Goal: Task Accomplishment & Management: Manage account settings

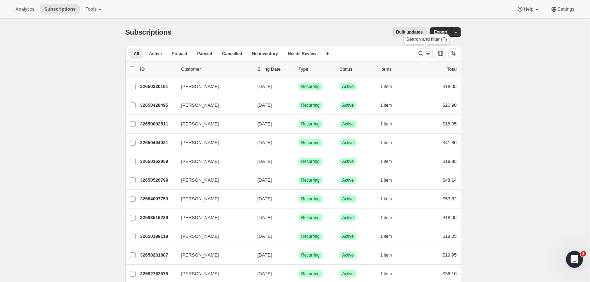
click at [424, 54] on icon "Search and filter results" at bounding box center [420, 53] width 7 height 7
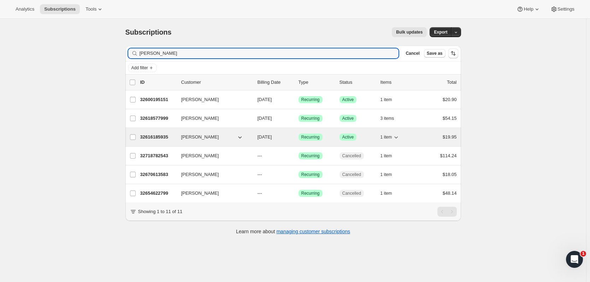
type input "leigh a"
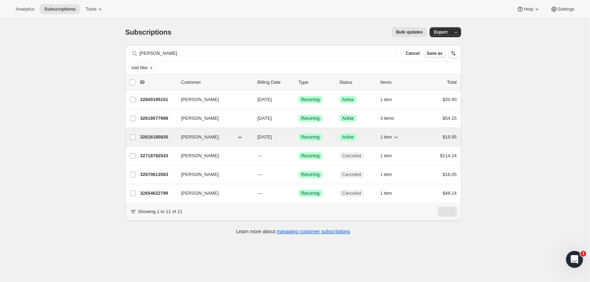
click at [151, 138] on p "32616185935" at bounding box center [157, 137] width 35 height 7
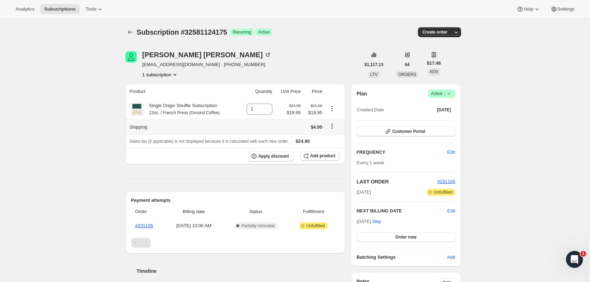
click at [334, 128] on icon "Shipping actions" at bounding box center [331, 126] width 7 height 7
click at [331, 141] on span "Edit shipping rate" at bounding box center [333, 139] width 35 height 5
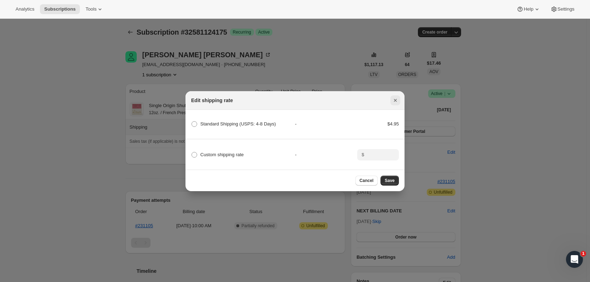
click at [396, 97] on icon "Close" at bounding box center [395, 100] width 7 height 7
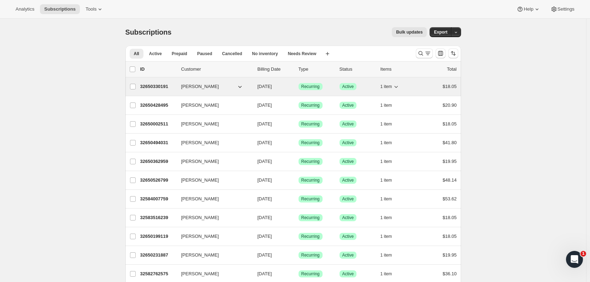
click at [162, 88] on p "32650330191" at bounding box center [157, 86] width 35 height 7
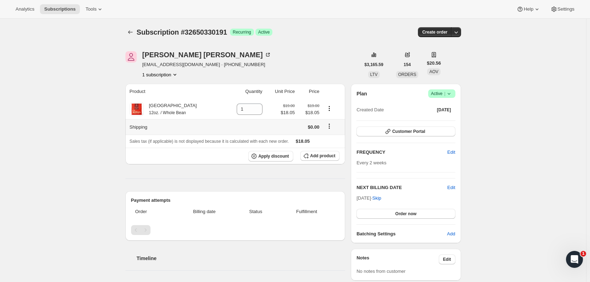
click at [327, 127] on icon "Shipping actions" at bounding box center [329, 126] width 7 height 7
click at [326, 138] on span "Edit shipping rate" at bounding box center [328, 139] width 35 height 5
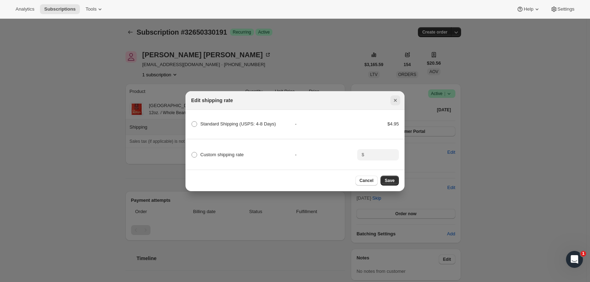
click at [398, 97] on icon "Close" at bounding box center [395, 100] width 7 height 7
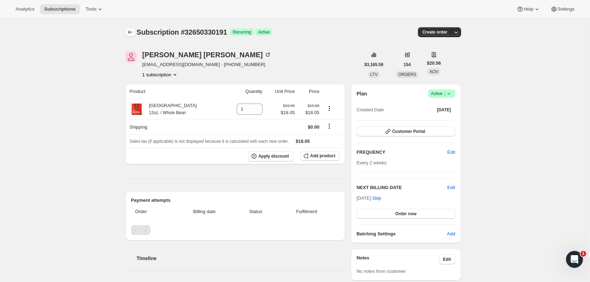
click at [130, 32] on icon "Subscriptions" at bounding box center [130, 32] width 5 height 4
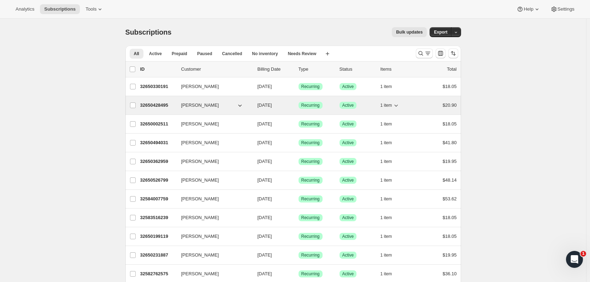
click at [154, 106] on p "32650428495" at bounding box center [157, 105] width 35 height 7
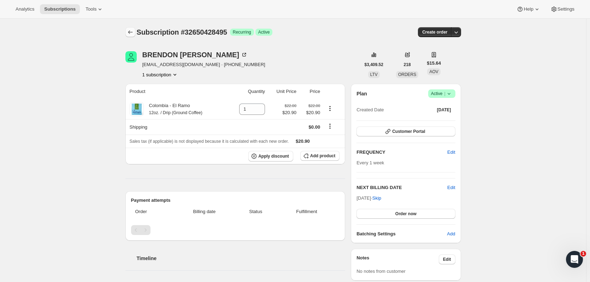
click at [132, 30] on icon "Subscriptions" at bounding box center [130, 32] width 7 height 7
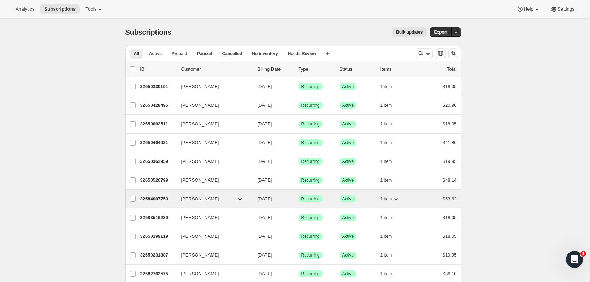
click at [153, 201] on p "32584007759" at bounding box center [157, 198] width 35 height 7
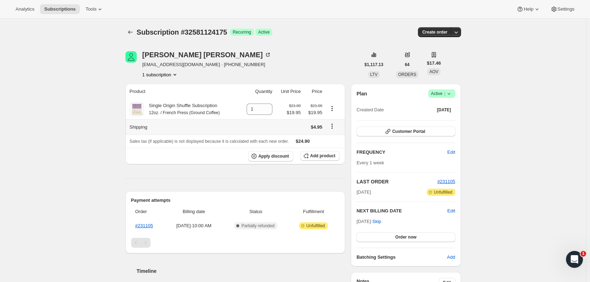
click at [333, 125] on icon "Shipping actions" at bounding box center [331, 126] width 7 height 7
click at [332, 140] on span "Edit shipping rate" at bounding box center [333, 139] width 35 height 5
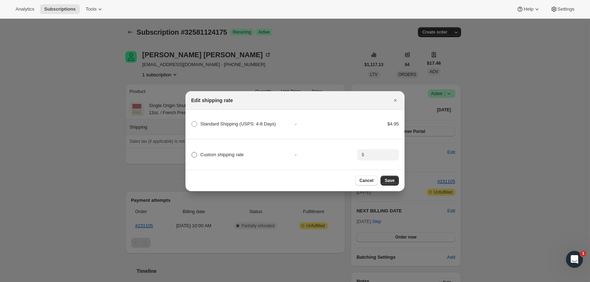
click at [194, 154] on span ":rb5:" at bounding box center [194, 155] width 6 height 6
click at [192, 152] on input "Custom shipping rate" at bounding box center [191, 152] width 0 height 0
radio input "true"
click at [370, 153] on input ":rb5:" at bounding box center [377, 154] width 22 height 11
type input "0"
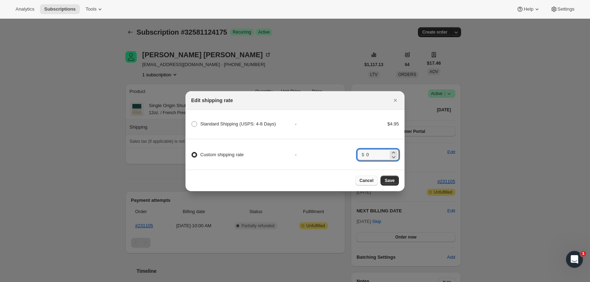
click at [372, 181] on span "Cancel" at bounding box center [367, 181] width 14 height 6
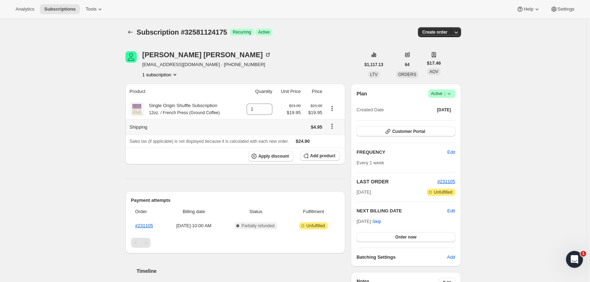
click at [333, 126] on icon "Shipping actions" at bounding box center [331, 126] width 7 height 7
click at [335, 138] on span "Edit shipping rate" at bounding box center [333, 139] width 35 height 5
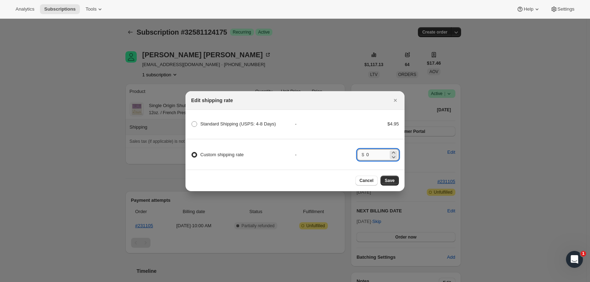
click at [373, 153] on input "0" at bounding box center [377, 154] width 22 height 11
click at [390, 183] on span "Save" at bounding box center [390, 181] width 10 height 6
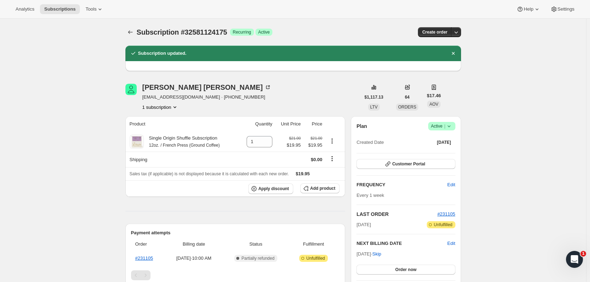
drag, startPoint x: 95, startPoint y: 140, endPoint x: 72, endPoint y: 146, distance: 23.0
click at [72, 146] on div "Subscription #32581124175. This page is ready Subscription #32581124175 Success…" at bounding box center [293, 278] width 586 height 518
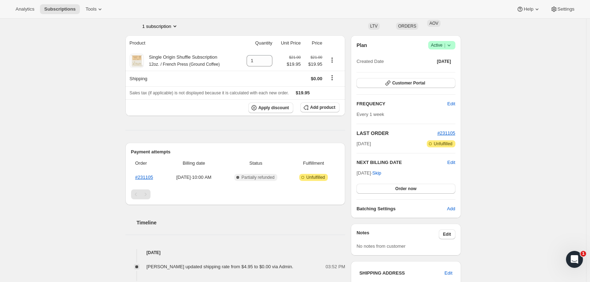
scroll to position [71, 0]
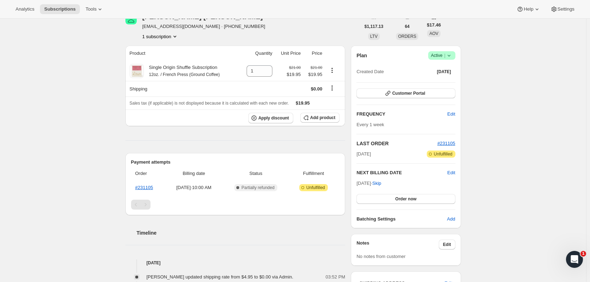
drag, startPoint x: 53, startPoint y: 60, endPoint x: 41, endPoint y: 60, distance: 11.3
click at [41, 60] on div "Subscription #32581124175. This page is ready Subscription #32581124175 Success…" at bounding box center [293, 207] width 586 height 518
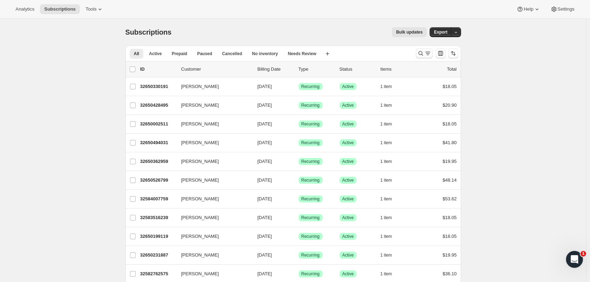
click at [423, 54] on icon "Search and filter results" at bounding box center [420, 53] width 5 height 5
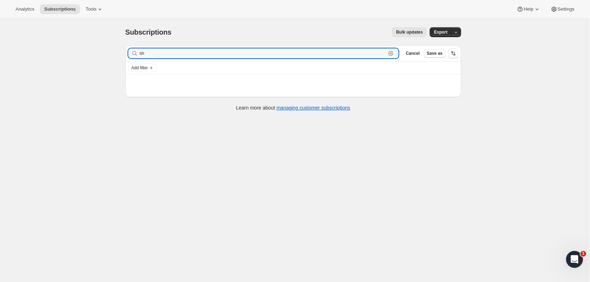
type input "s"
type input "4"
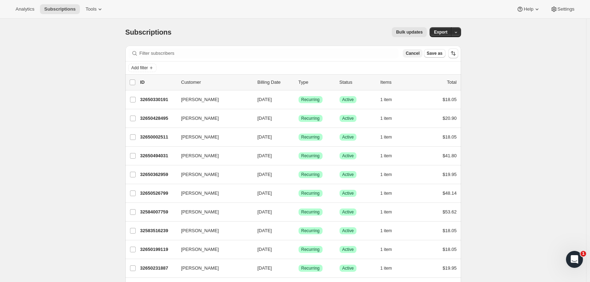
click at [416, 51] on span "Cancel" at bounding box center [412, 54] width 14 height 6
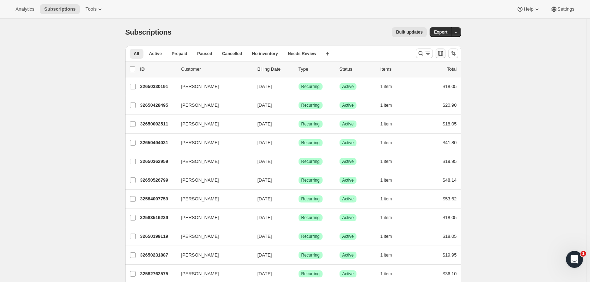
click at [440, 54] on icon "Customize table column order and visibility" at bounding box center [440, 53] width 7 height 7
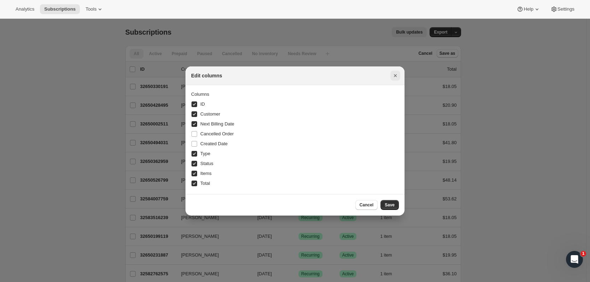
click at [397, 76] on icon "Close" at bounding box center [395, 75] width 7 height 7
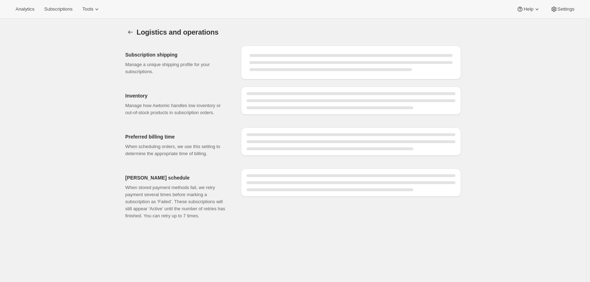
select select "DAY"
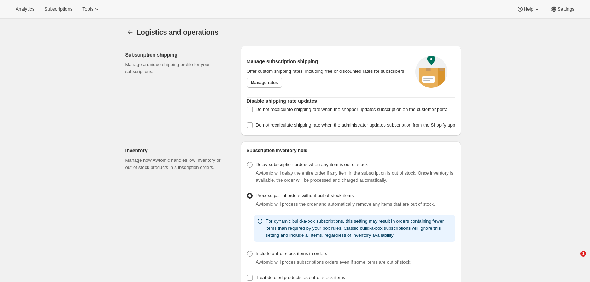
checkbox input "true"
